Goal: Transaction & Acquisition: Purchase product/service

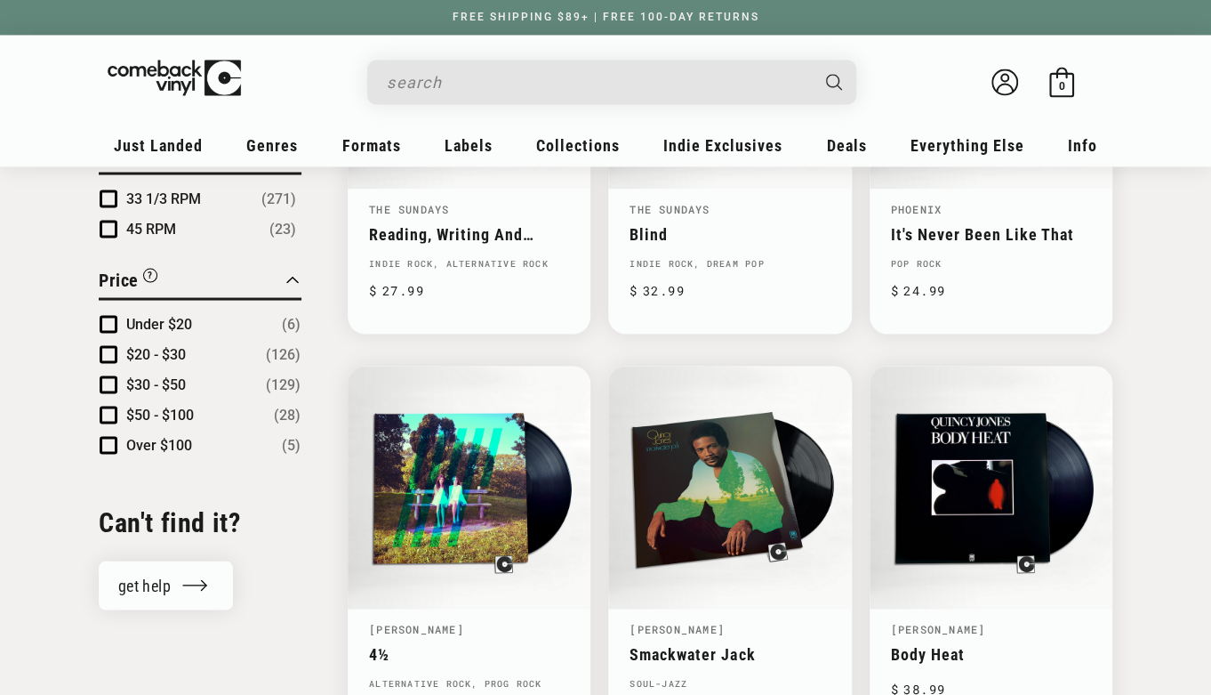
scroll to position [1690, 0]
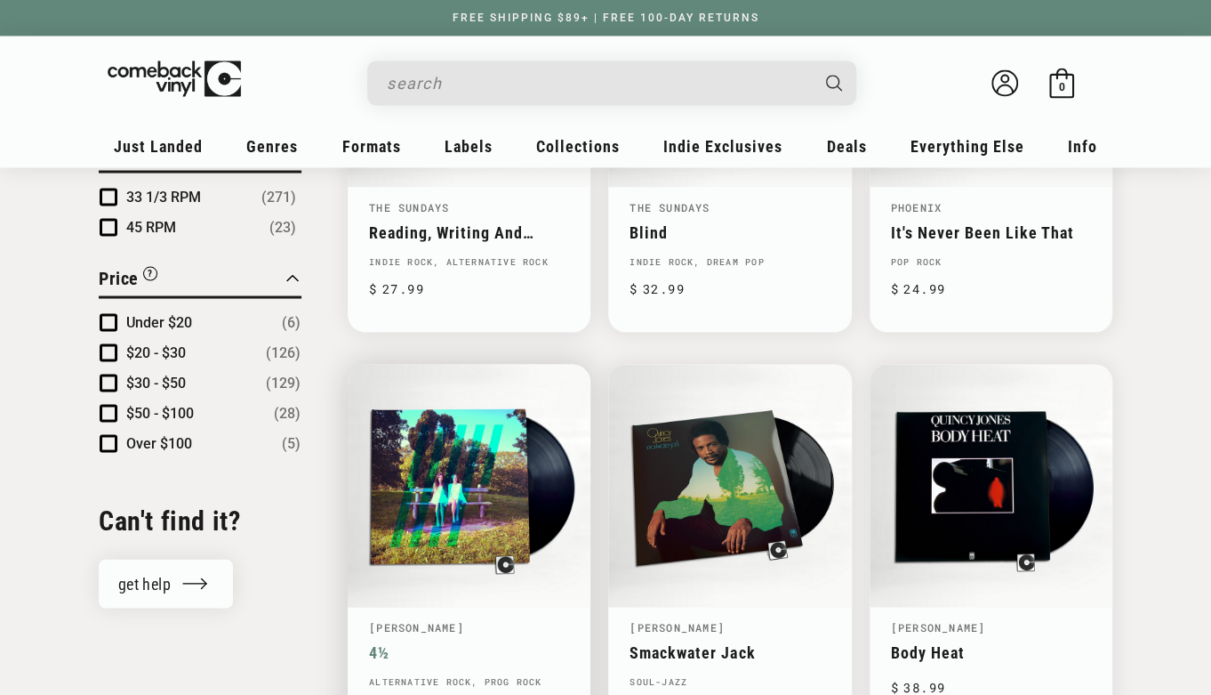
click at [502, 642] on link "4½" at bounding box center [469, 651] width 200 height 19
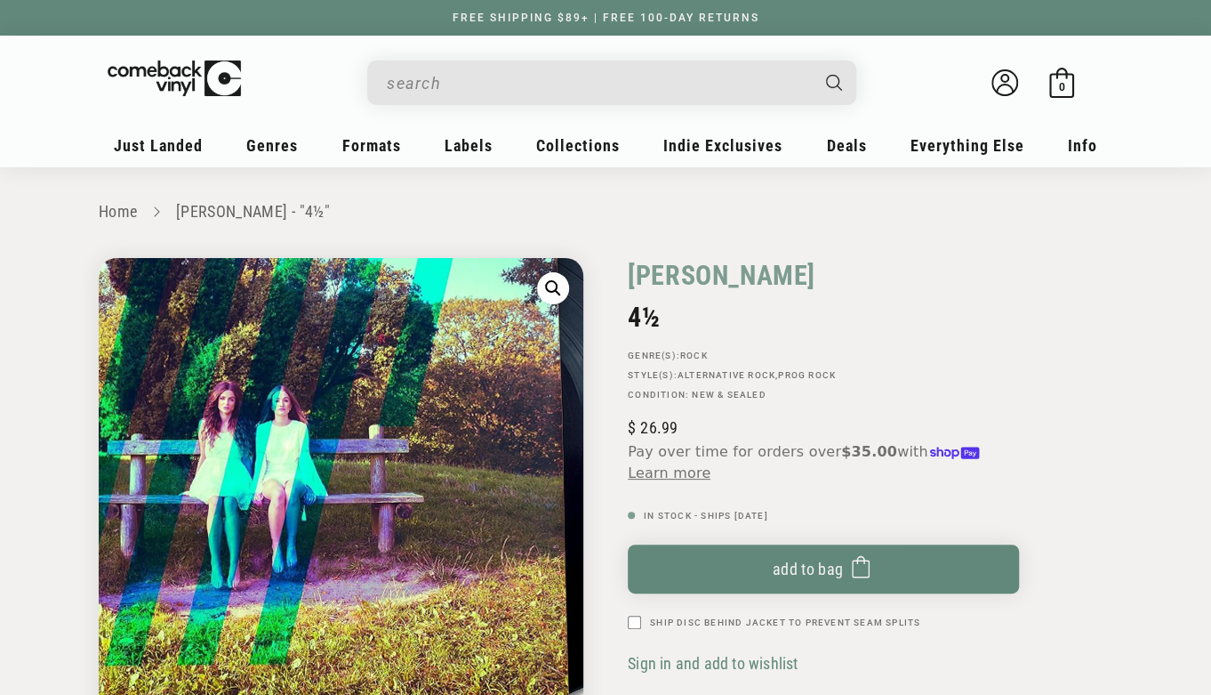
click at [377, 517] on img "Gallery Viewer" at bounding box center [341, 500] width 485 height 485
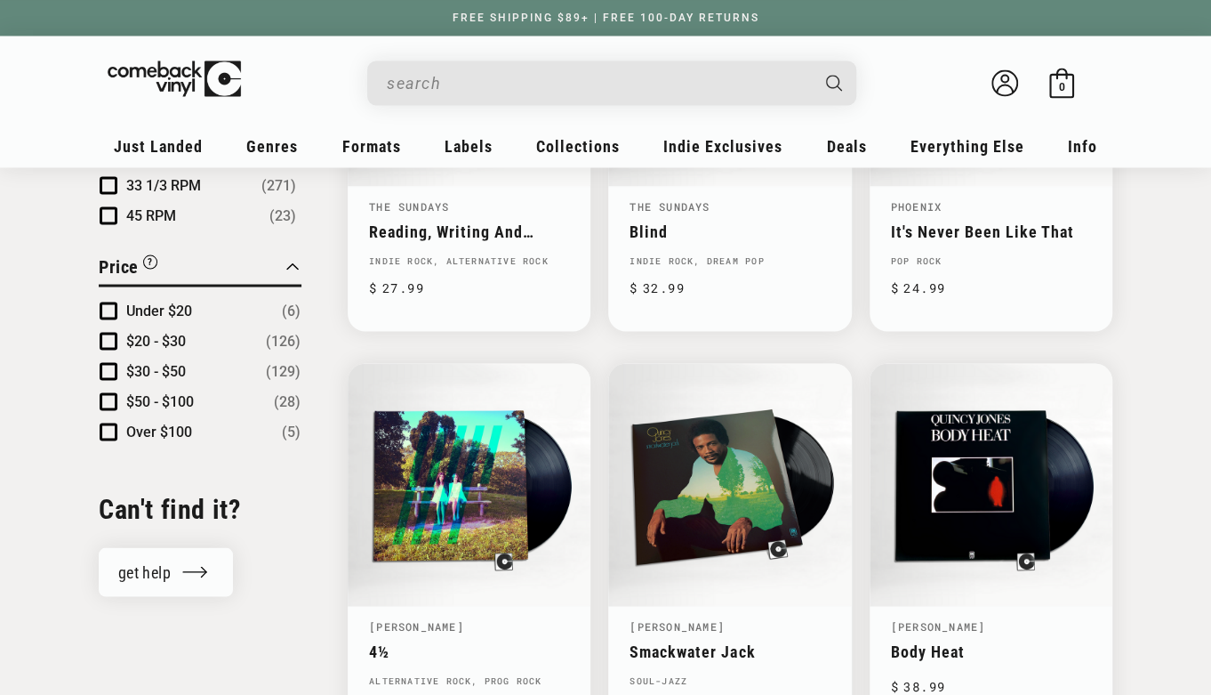
scroll to position [1605, 0]
